Goal: Task Accomplishment & Management: Use online tool/utility

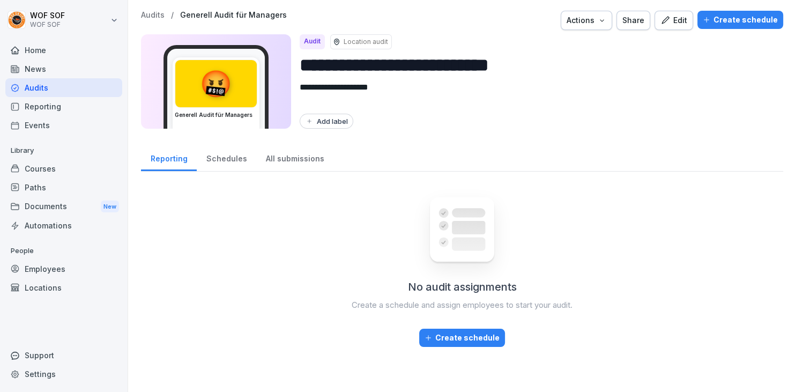
click at [87, 165] on div "Courses" at bounding box center [63, 168] width 117 height 19
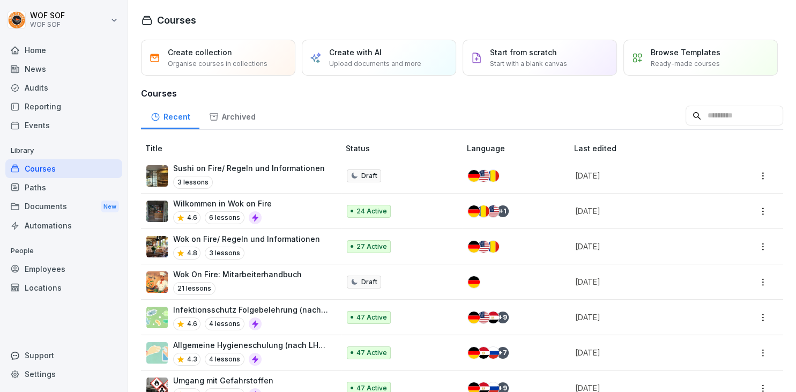
click at [50, 84] on div "Audits" at bounding box center [63, 87] width 117 height 19
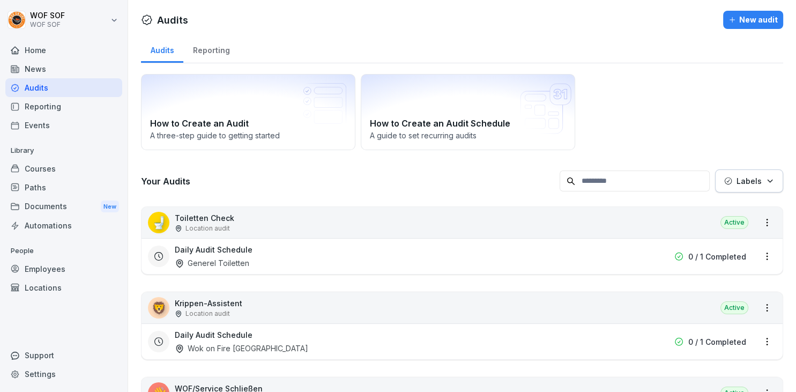
click at [616, 185] on input at bounding box center [635, 180] width 150 height 21
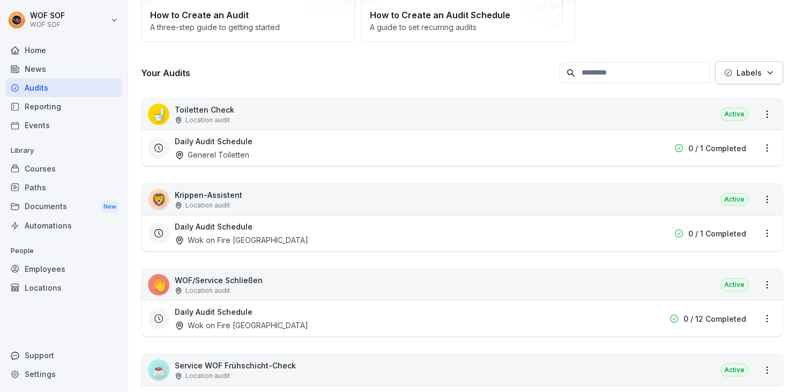
scroll to position [68, 0]
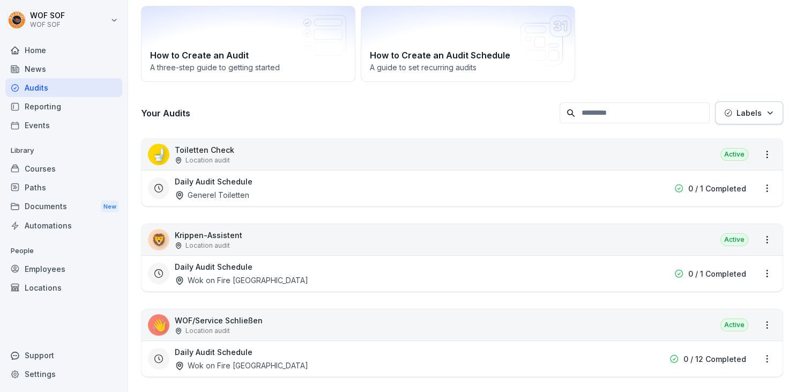
click at [610, 106] on input at bounding box center [635, 112] width 150 height 21
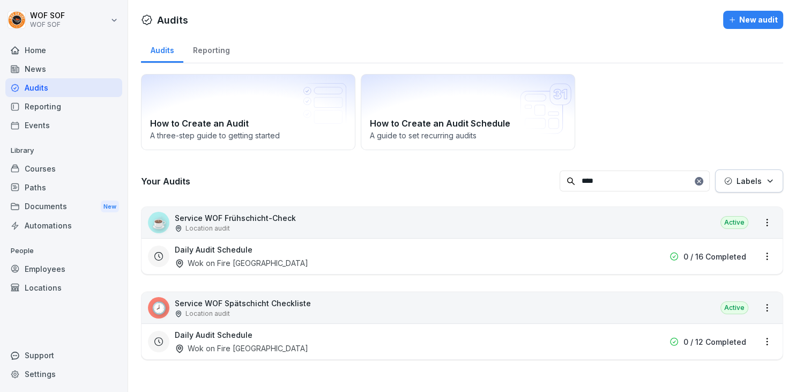
scroll to position [0, 0]
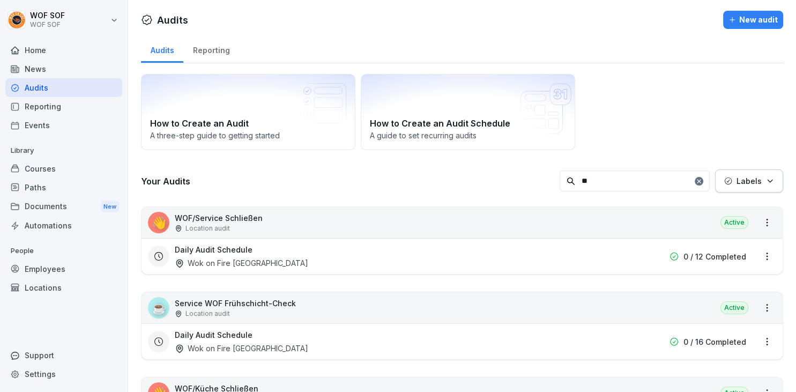
type input "*"
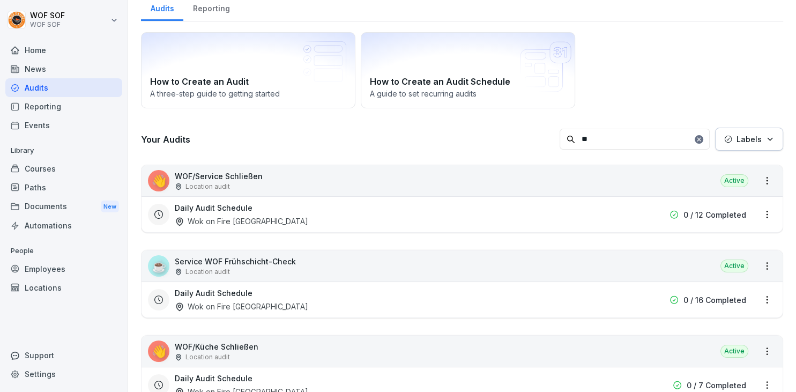
scroll to position [42, 0]
type input "**"
click at [242, 348] on p "WOF/Küche Schließen" at bounding box center [217, 345] width 84 height 11
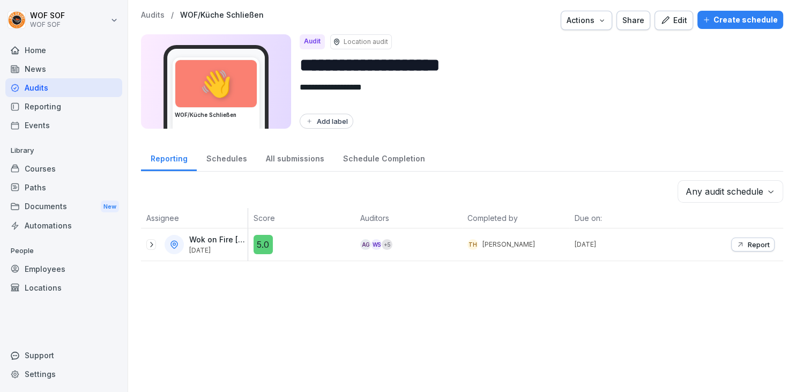
click at [149, 241] on icon at bounding box center [151, 244] width 9 height 9
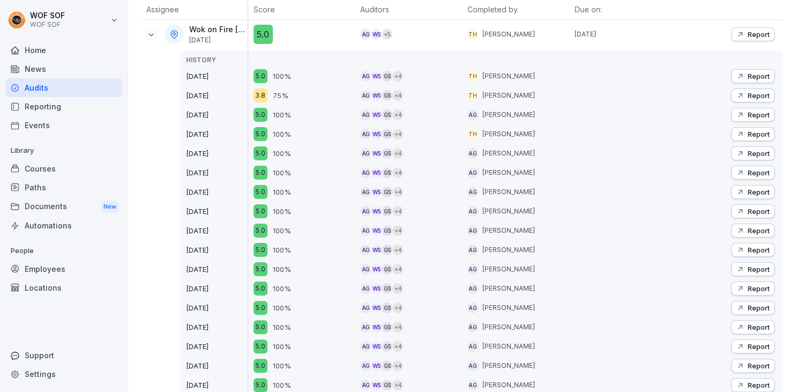
scroll to position [204, 0]
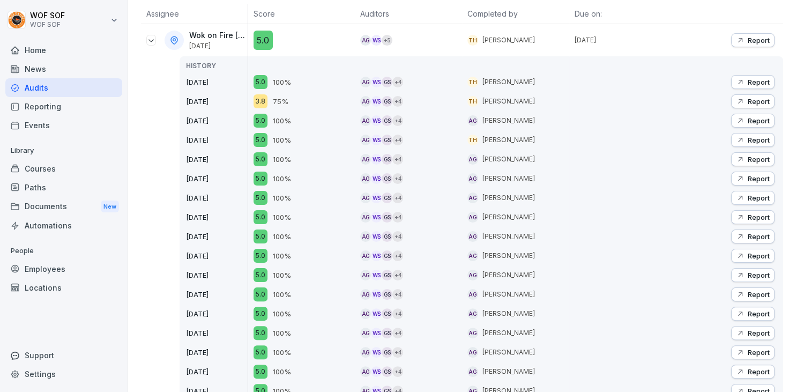
click at [747, 123] on div "Report" at bounding box center [753, 120] width 34 height 9
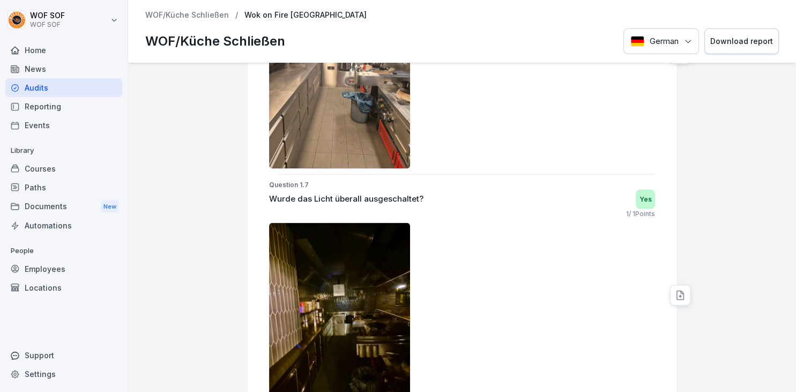
scroll to position [1861, 0]
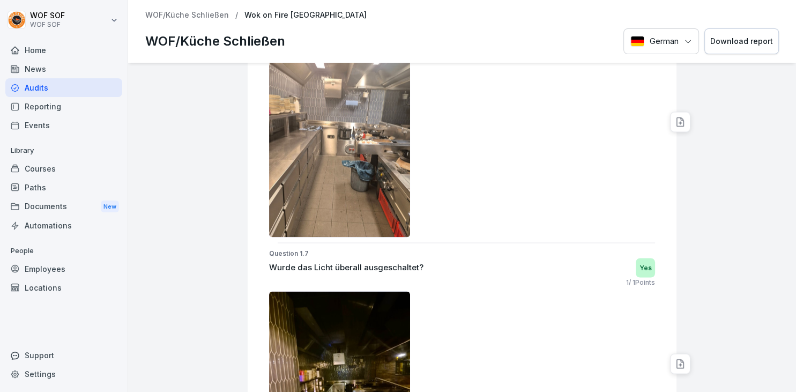
click at [344, 144] on img at bounding box center [339, 143] width 141 height 188
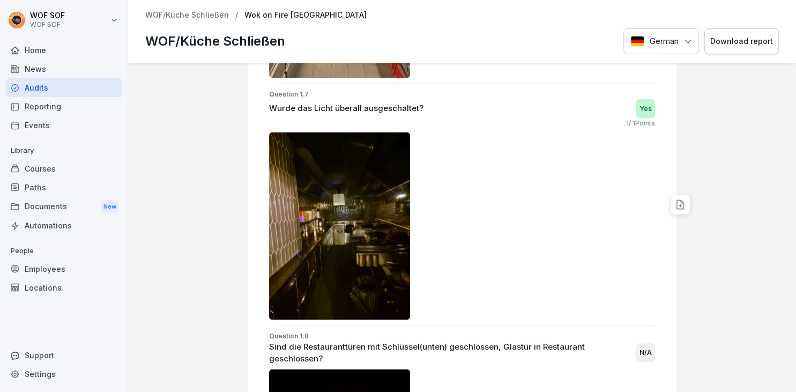
scroll to position [2020, 0]
click at [194, 17] on p "WOF/Küche Schließen" at bounding box center [187, 15] width 84 height 9
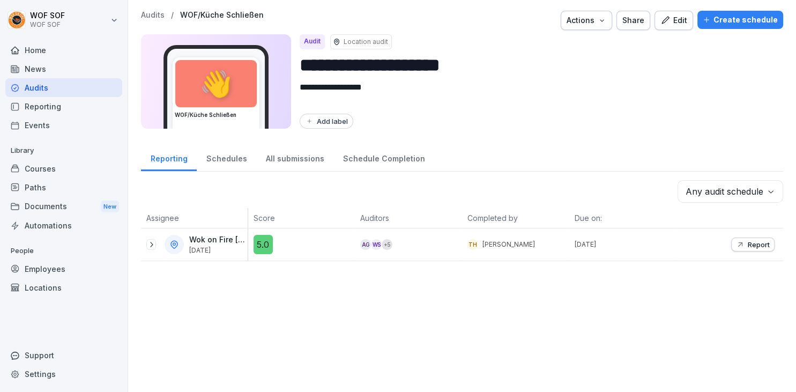
click at [149, 240] on icon at bounding box center [151, 244] width 9 height 9
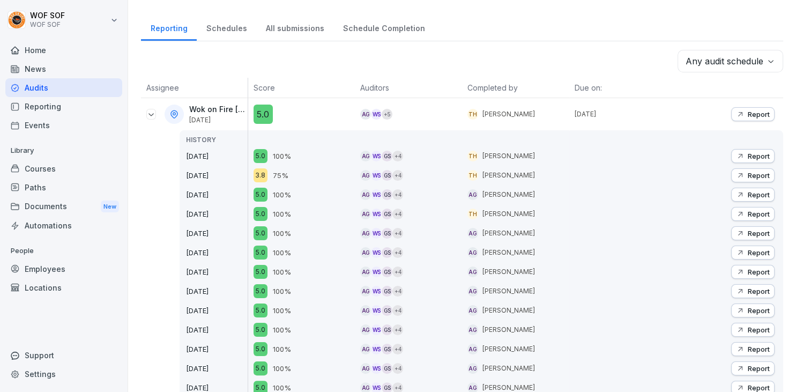
scroll to position [145, 0]
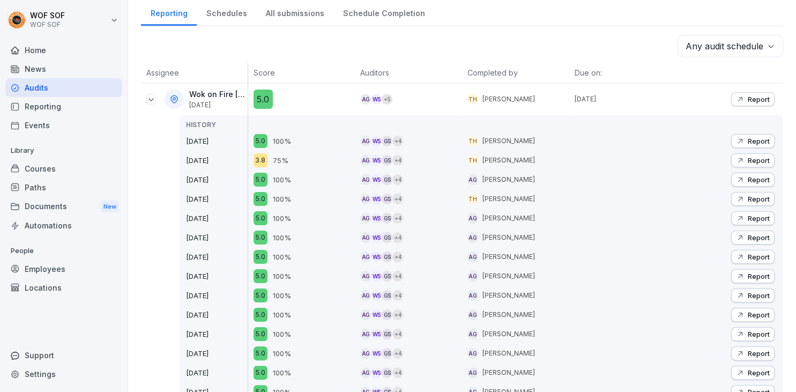
click at [749, 233] on p "Report" at bounding box center [759, 237] width 22 height 9
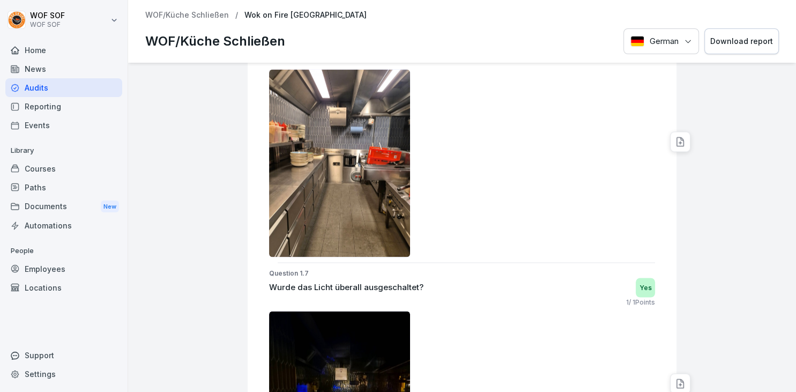
scroll to position [1841, 0]
click at [358, 207] on img at bounding box center [339, 164] width 141 height 188
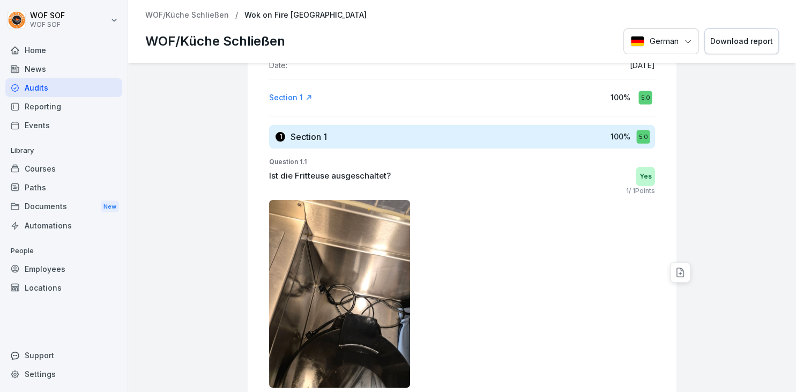
scroll to position [0, 0]
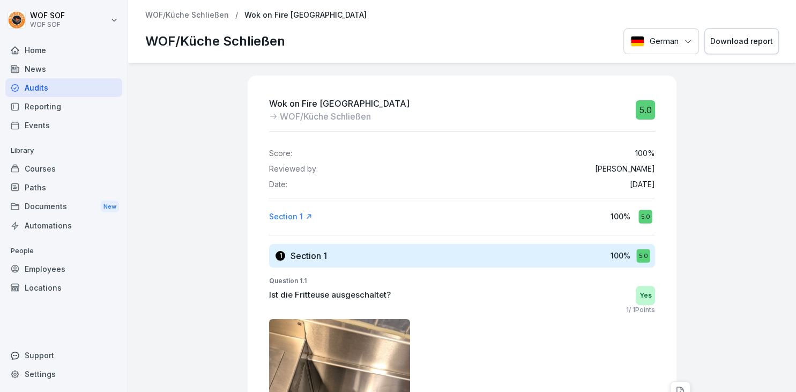
click at [205, 11] on p "WOF/Küche Schließen" at bounding box center [187, 15] width 84 height 9
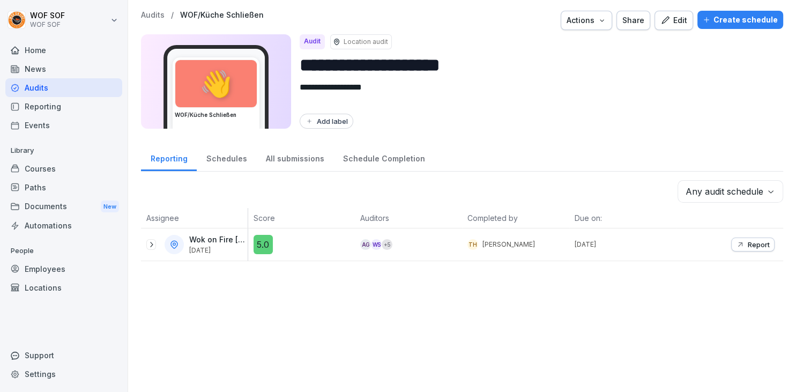
click at [152, 246] on icon at bounding box center [151, 244] width 9 height 9
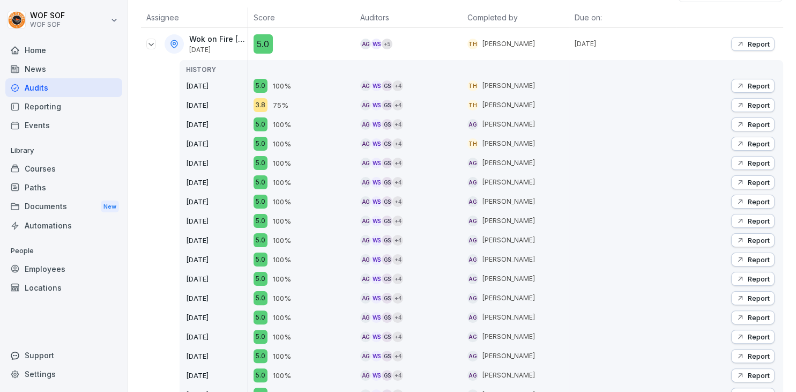
scroll to position [201, 0]
click at [742, 197] on icon "button" at bounding box center [740, 201] width 9 height 9
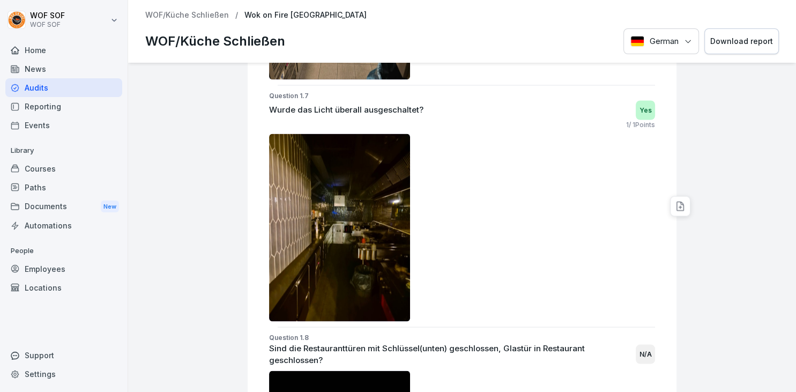
scroll to position [2061, 0]
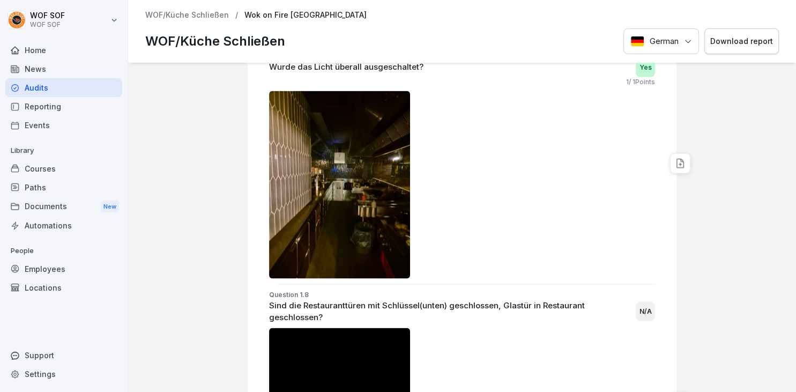
click at [170, 21] on div "WOF/Küche Schließen / Wok on Fire Ludwigsburg WOF/Küche Schließen German Downlo…" at bounding box center [462, 31] width 668 height 63
click at [173, 23] on div "WOF/Küche Schließen / Wok on Fire Ludwigsburg WOF/Küche Schließen German Downlo…" at bounding box center [462, 31] width 668 height 63
click at [180, 16] on p "WOF/Küche Schließen" at bounding box center [187, 15] width 84 height 9
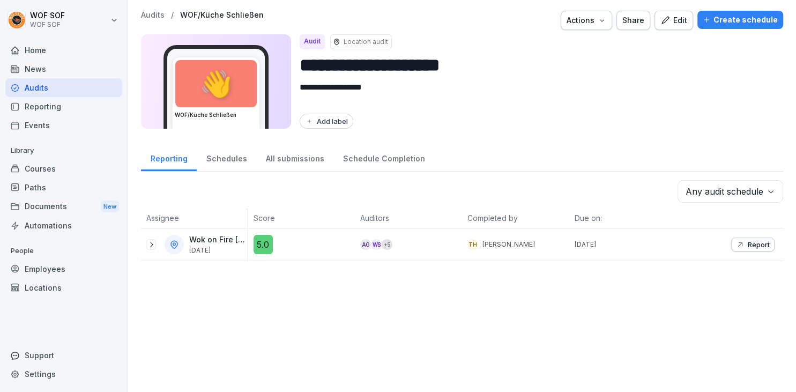
click at [150, 246] on icon at bounding box center [151, 244] width 9 height 9
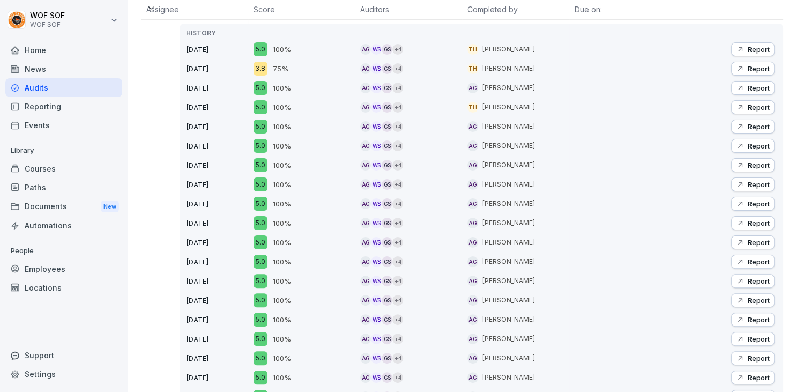
scroll to position [237, 0]
click at [745, 243] on div "Report" at bounding box center [753, 242] width 34 height 9
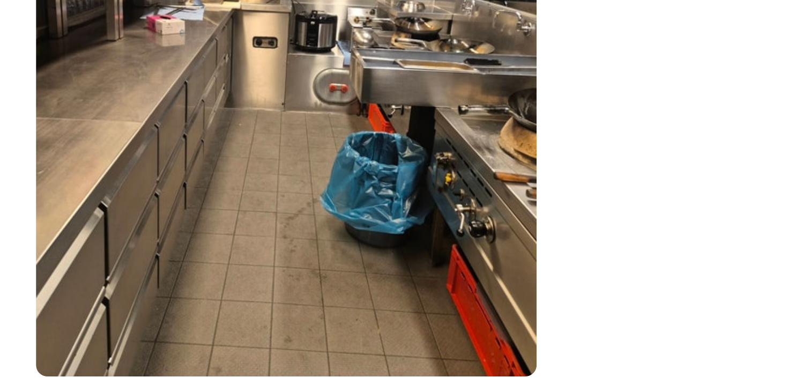
scroll to position [1800, 0]
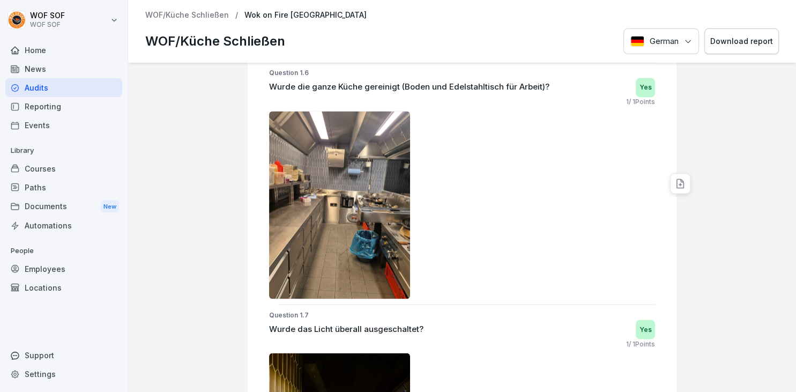
click at [185, 16] on p "WOF/Küche Schließen" at bounding box center [187, 15] width 84 height 9
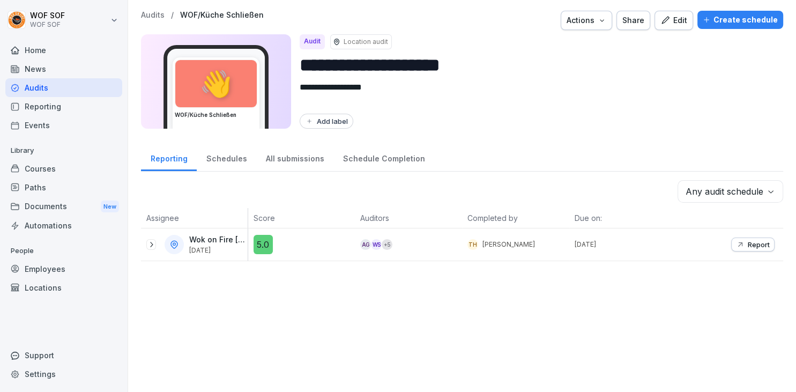
click at [153, 245] on icon at bounding box center [151, 244] width 9 height 9
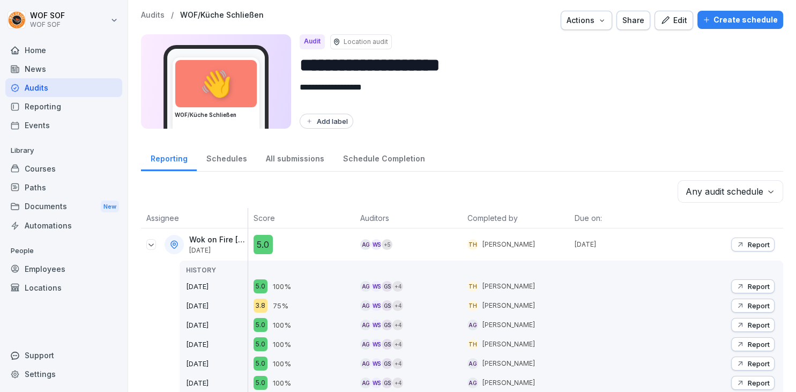
click at [756, 304] on p "Report" at bounding box center [759, 305] width 22 height 9
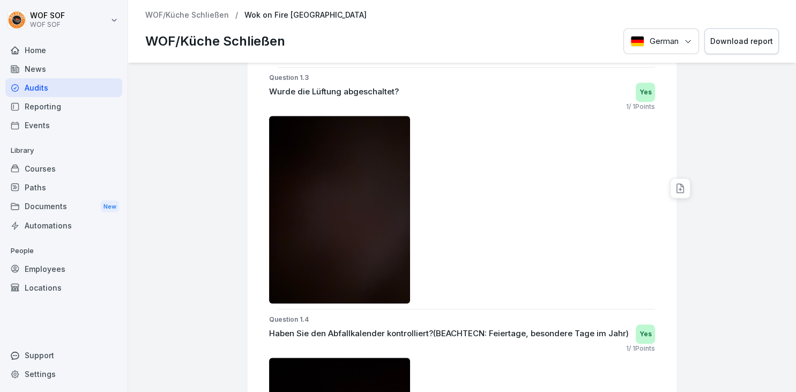
scroll to position [687, 0]
click at [387, 198] on img at bounding box center [339, 210] width 141 height 188
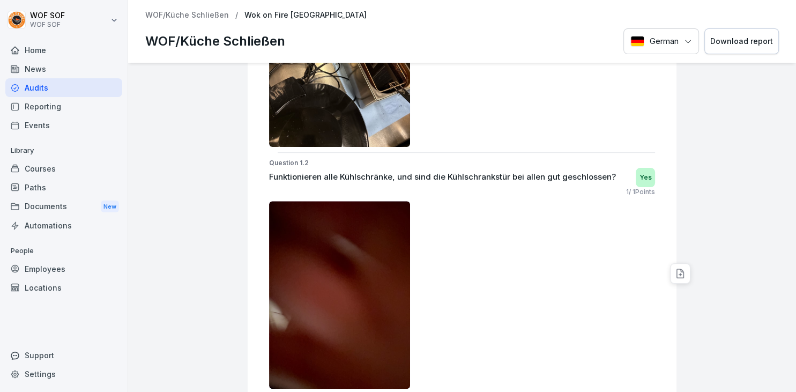
scroll to position [323, 0]
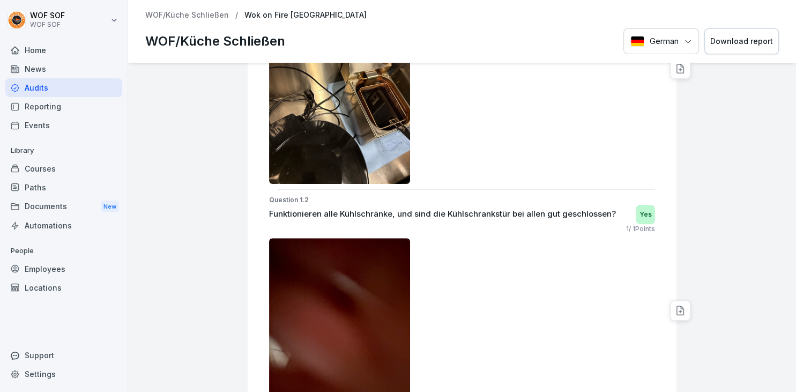
click at [184, 23] on div "WOF/Küche Schließen / Wok on Fire Ludwigsburg WOF/Küche Schließen German Downlo…" at bounding box center [462, 31] width 668 height 63
click at [184, 16] on p "WOF/Küche Schließen" at bounding box center [187, 15] width 84 height 9
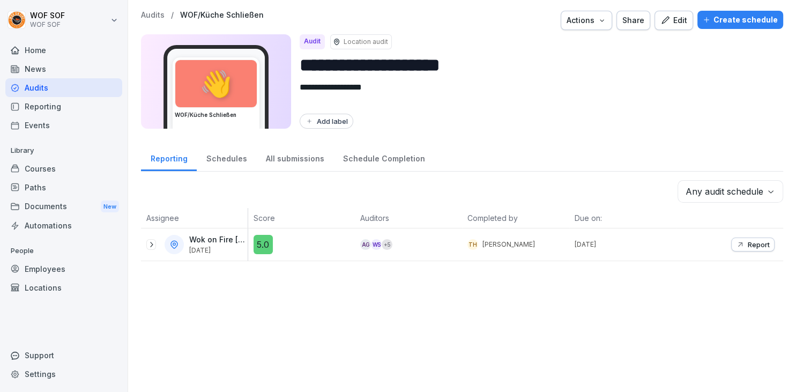
click at [153, 239] on div at bounding box center [151, 244] width 10 height 11
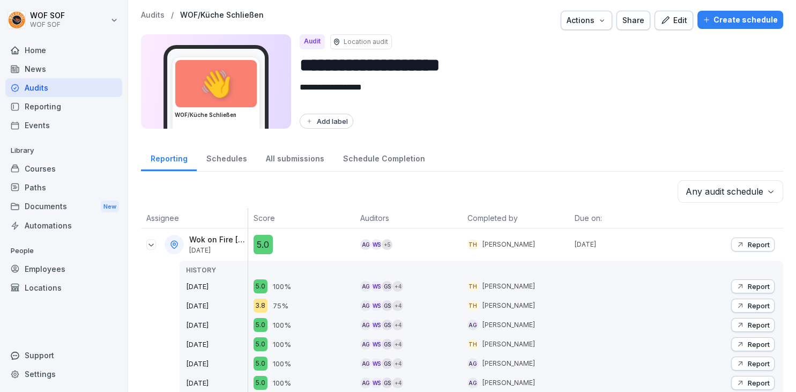
scroll to position [153, 0]
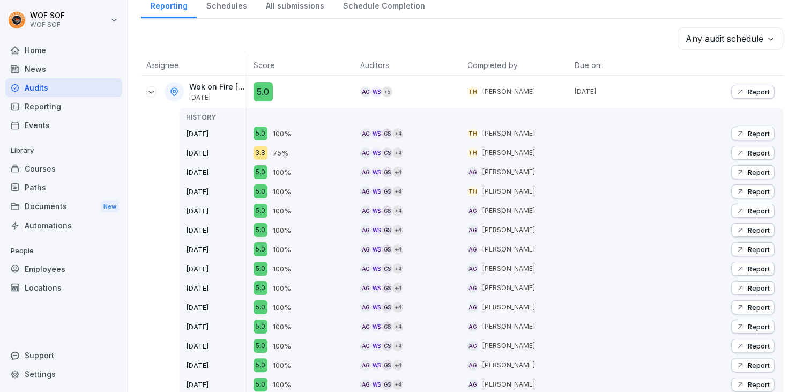
click at [759, 170] on p "Report" at bounding box center [759, 172] width 22 height 9
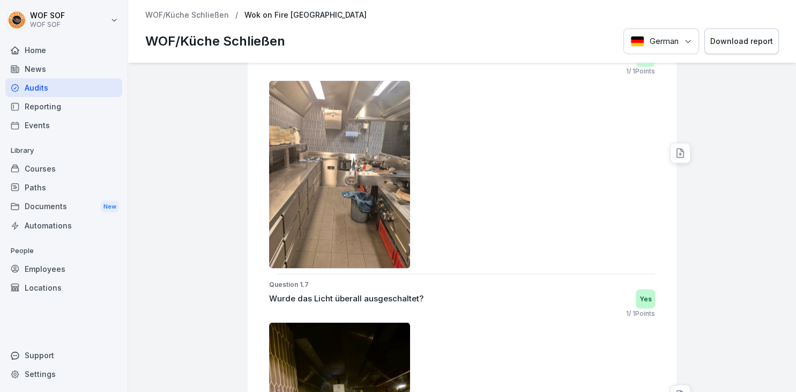
scroll to position [1829, 0]
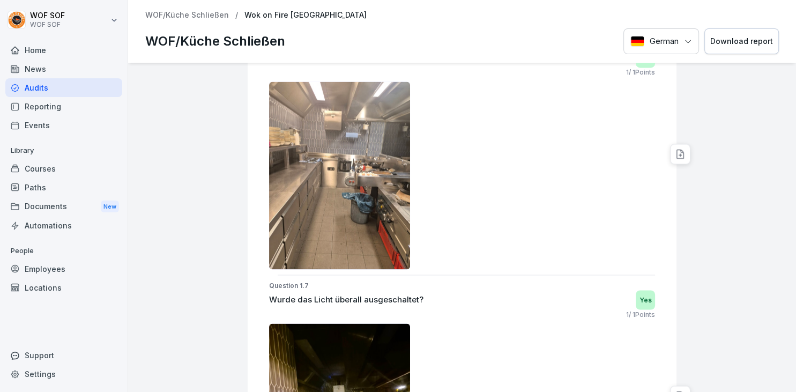
click at [209, 18] on p "WOF/Küche Schließen" at bounding box center [187, 15] width 84 height 9
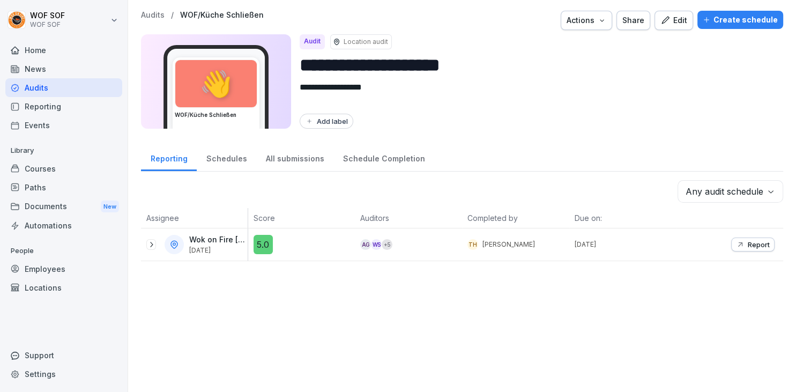
click at [152, 242] on icon at bounding box center [151, 244] width 9 height 9
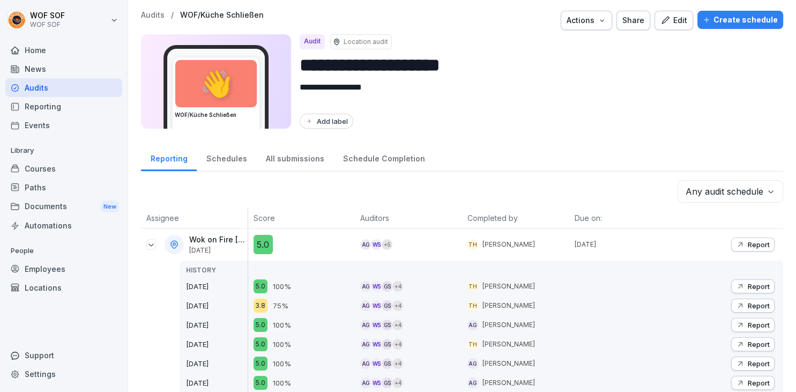
click at [742, 307] on icon "button" at bounding box center [740, 305] width 9 height 9
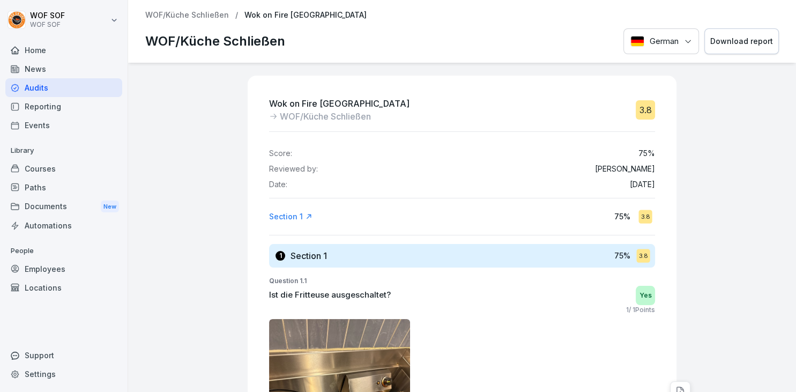
click at [80, 84] on div "Audits" at bounding box center [63, 87] width 117 height 19
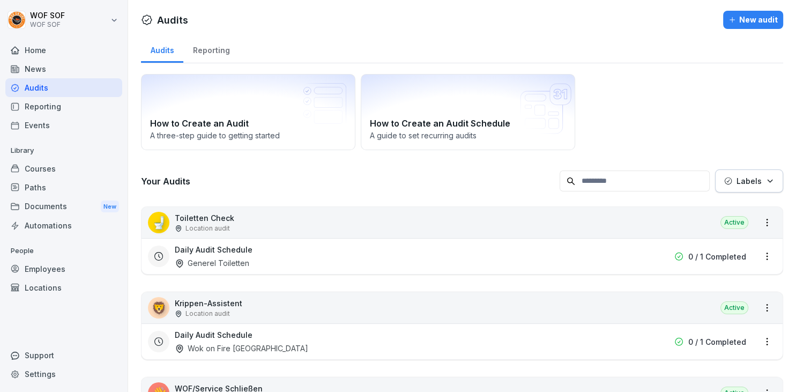
click at [91, 88] on div "Audits" at bounding box center [63, 87] width 117 height 19
